Goal: Task Accomplishment & Management: Manage account settings

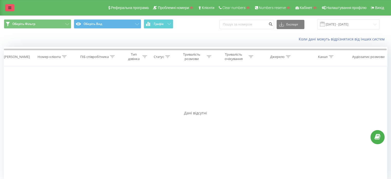
click at [11, 7] on link at bounding box center [9, 7] width 9 height 7
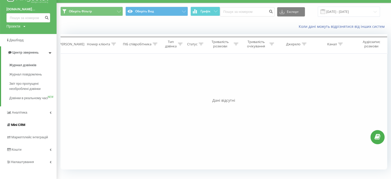
scroll to position [20, 0]
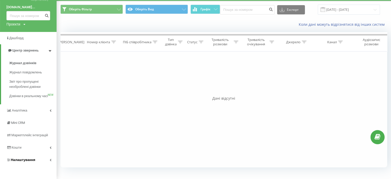
click at [28, 158] on span "Налаштування" at bounding box center [23, 159] width 24 height 4
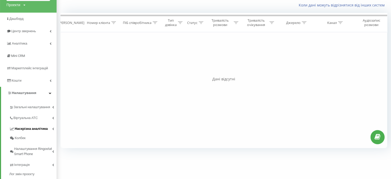
scroll to position [45, 0]
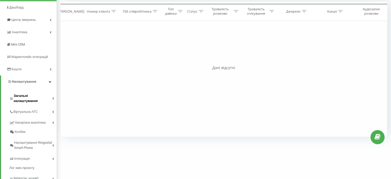
click at [35, 96] on span "Загальні налаштування" at bounding box center [33, 98] width 39 height 10
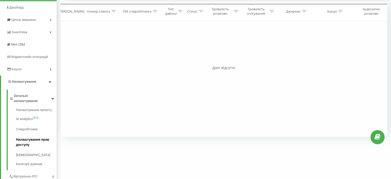
click at [33, 137] on span "Налаштування прав доступу" at bounding box center [35, 142] width 38 height 10
